Goal: Find specific page/section: Find specific page/section

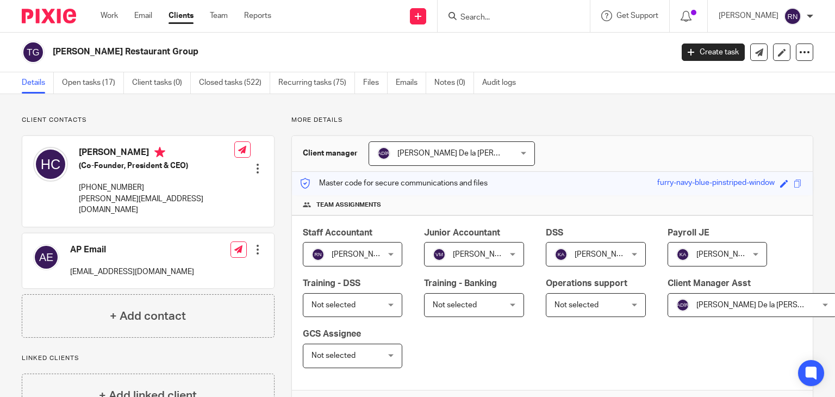
scroll to position [226, 0]
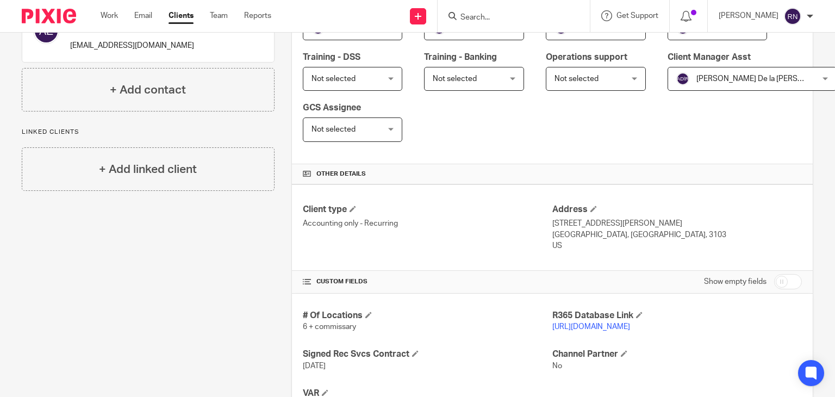
click at [516, 21] on input "Search" at bounding box center [509, 18] width 98 height 10
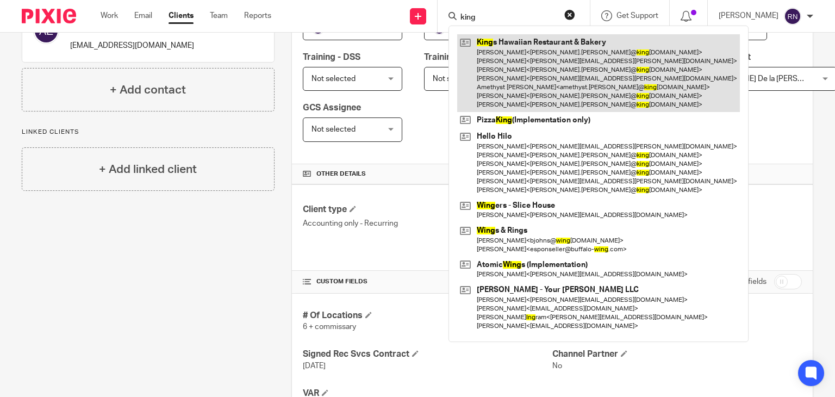
type input "king"
click at [524, 44] on link at bounding box center [598, 73] width 283 height 78
click at [587, 55] on link at bounding box center [598, 73] width 283 height 78
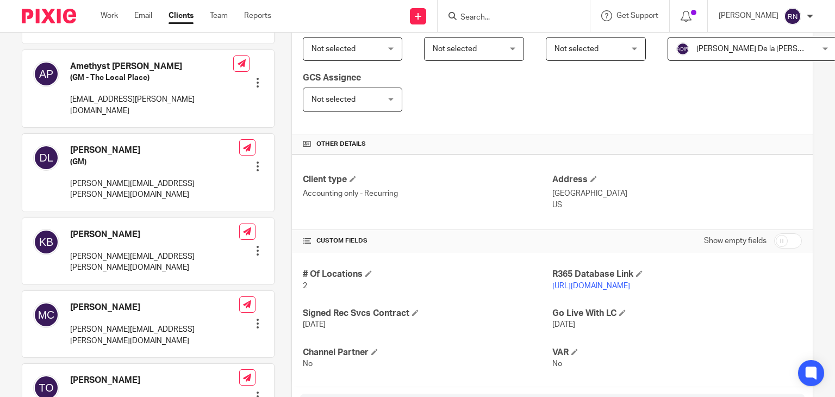
scroll to position [257, 0]
click at [594, 282] on link "[URL][DOMAIN_NAME]" at bounding box center [592, 286] width 78 height 8
